Goal: Navigation & Orientation: Understand site structure

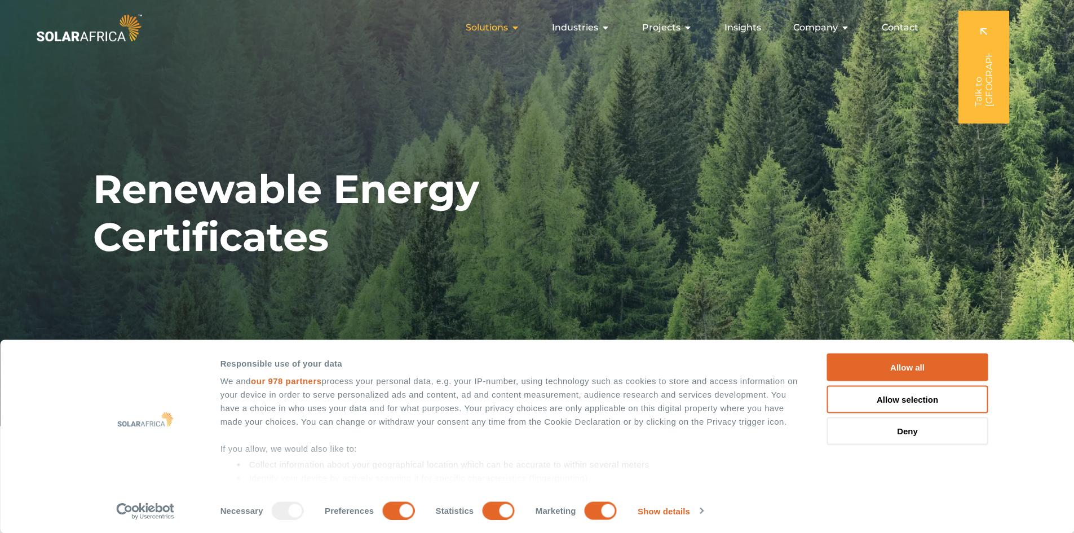
click at [500, 29] on span "Solutions" at bounding box center [487, 28] width 42 height 14
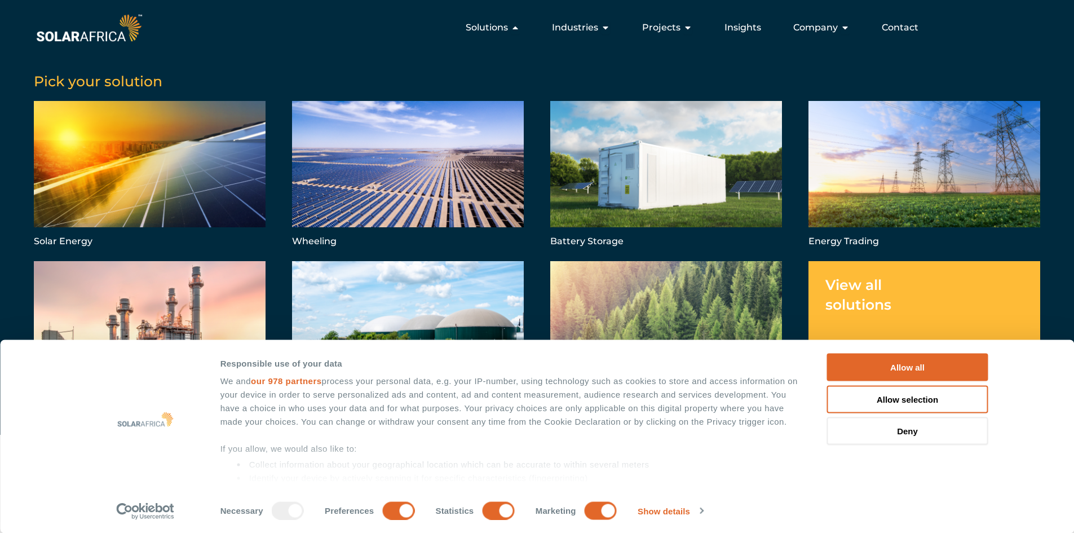
click at [92, 42] on img at bounding box center [89, 27] width 111 height 33
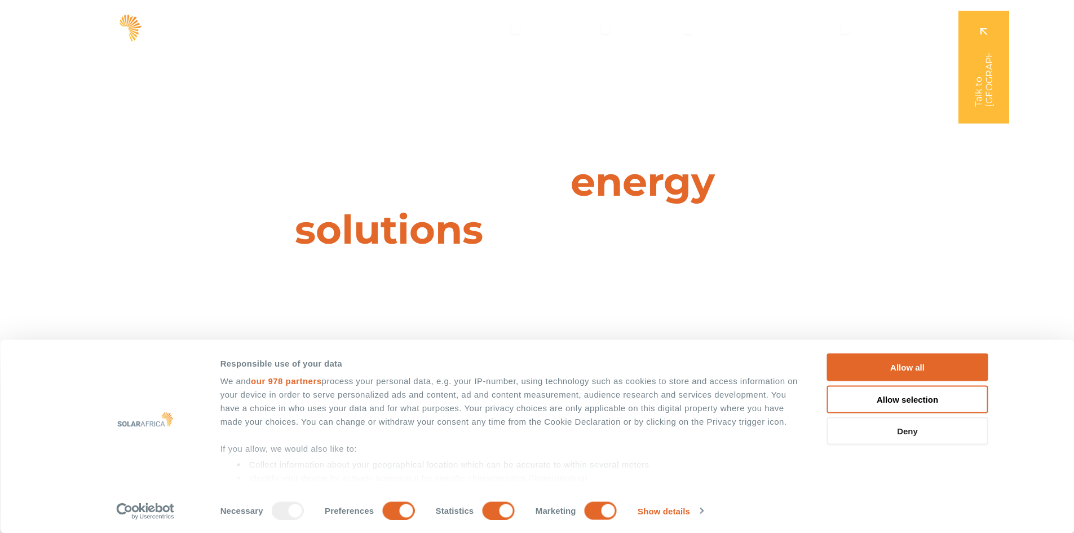
click at [945, 434] on button "Deny" at bounding box center [907, 431] width 161 height 28
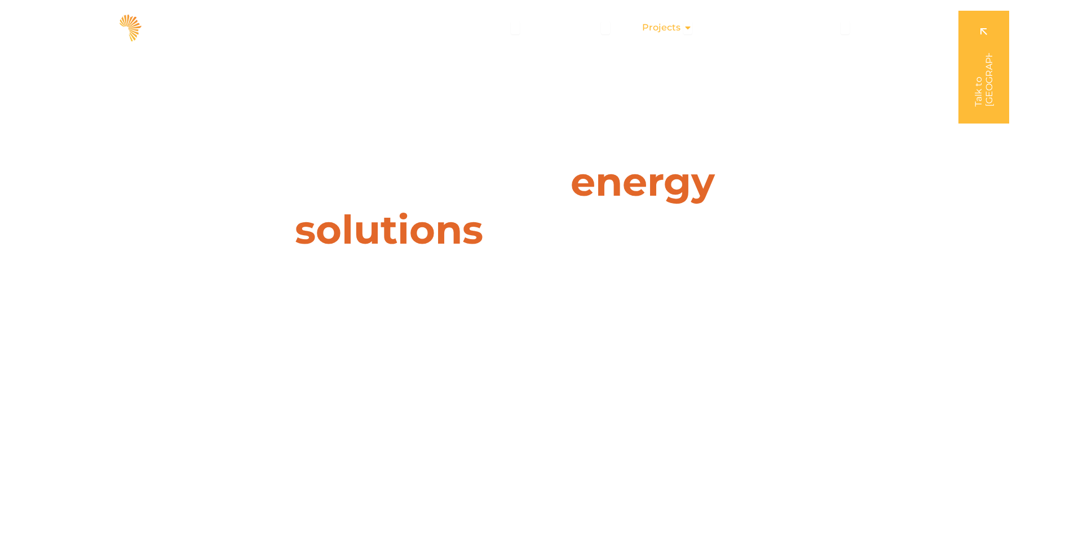
click at [695, 27] on div "Projects Close Projects Open Projects" at bounding box center [667, 27] width 68 height 23
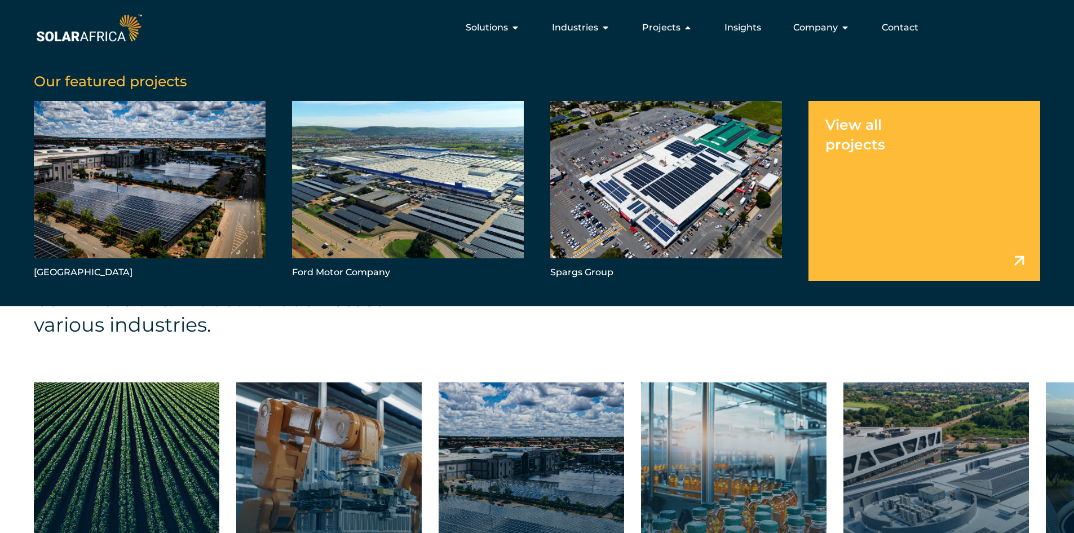
scroll to position [1297, 0]
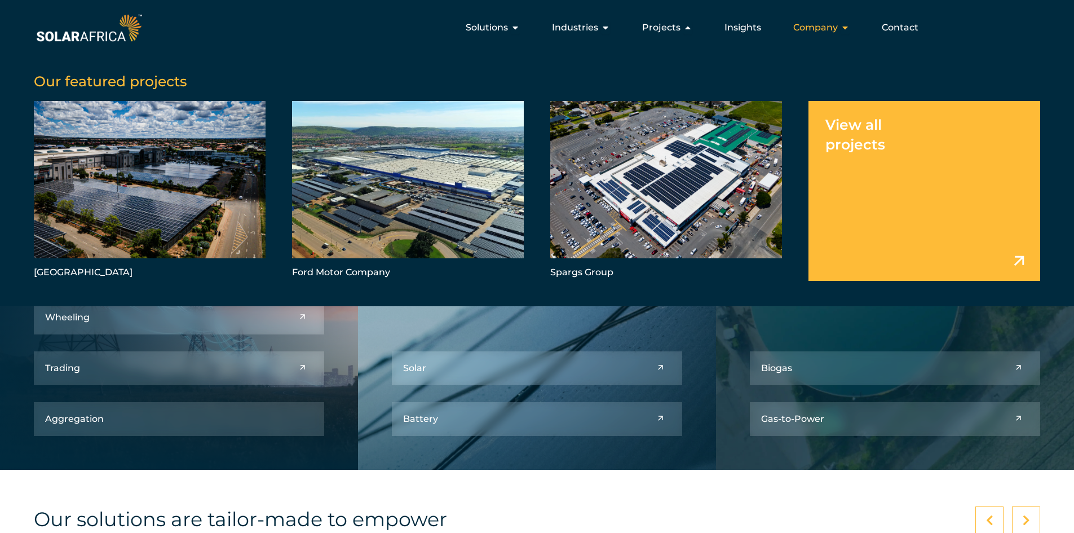
click at [831, 23] on span "Company" at bounding box center [815, 28] width 45 height 14
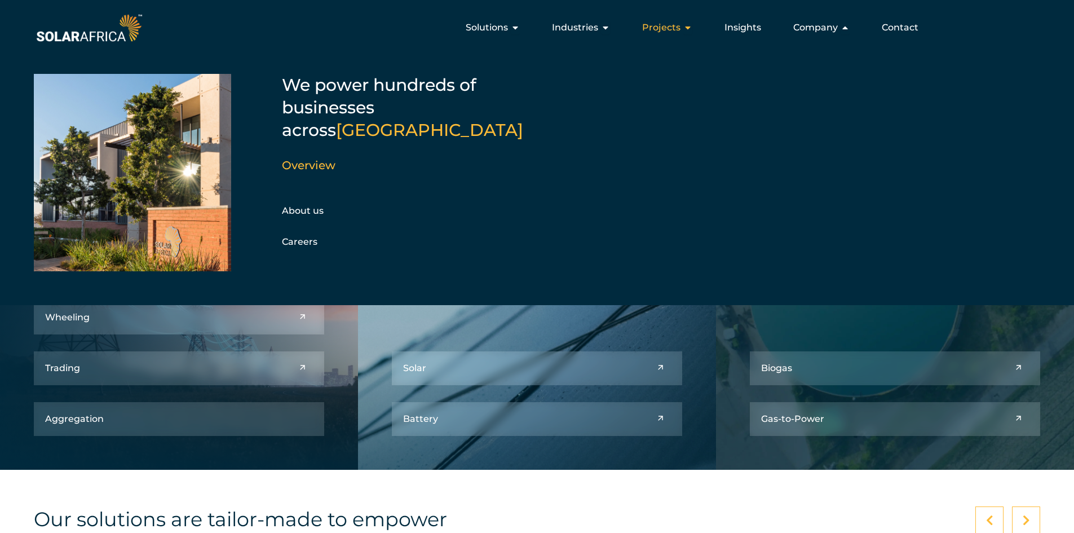
click at [685, 32] on icon "Menu" at bounding box center [687, 27] width 9 height 9
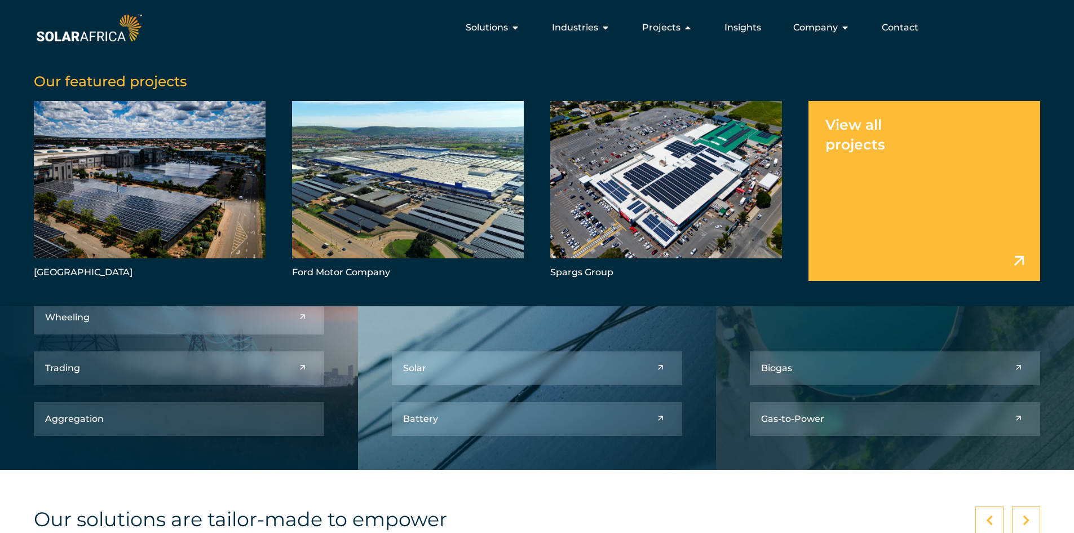
click at [870, 179] on link "Menu" at bounding box center [925, 190] width 232 height 179
